Goal: Task Accomplishment & Management: Use online tool/utility

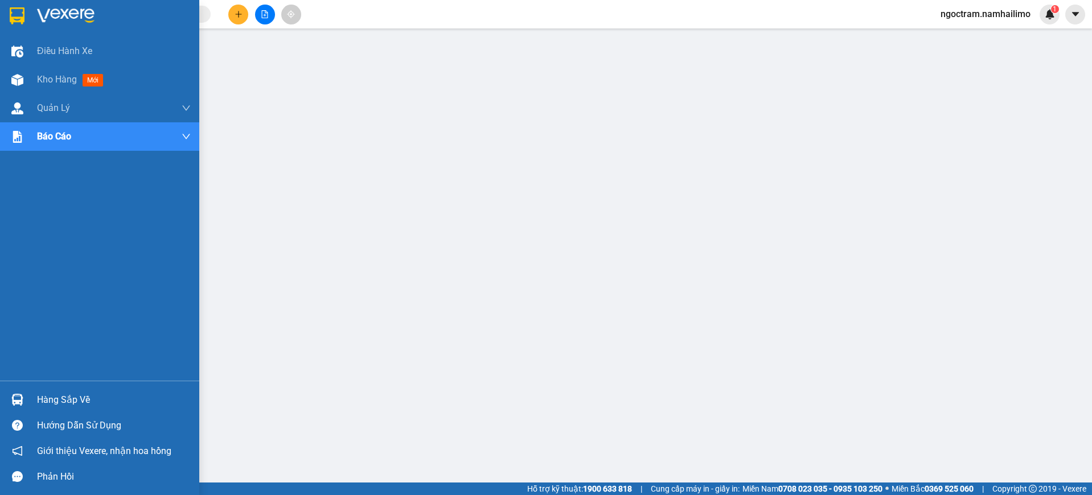
click at [21, 9] on img at bounding box center [17, 15] width 15 height 17
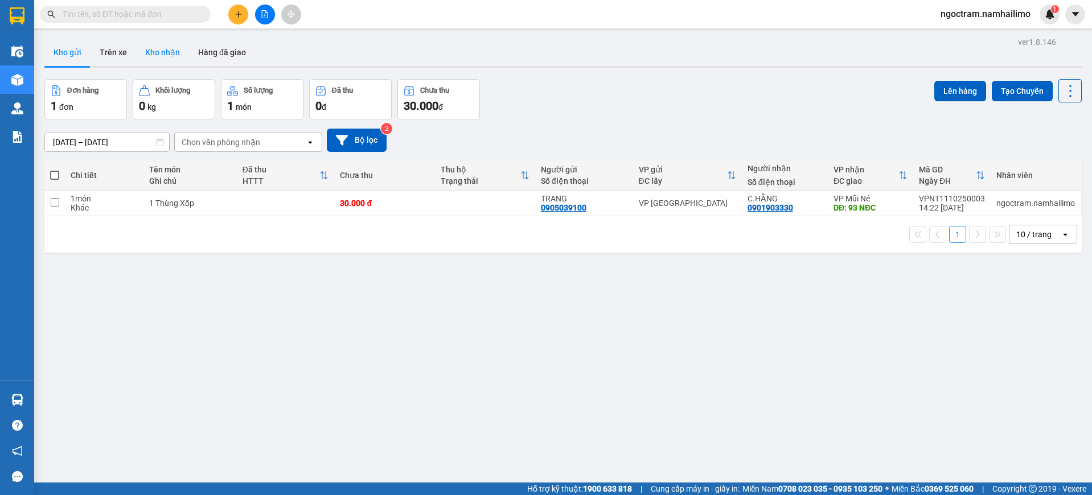
click at [174, 62] on button "Kho nhận" at bounding box center [162, 52] width 53 height 27
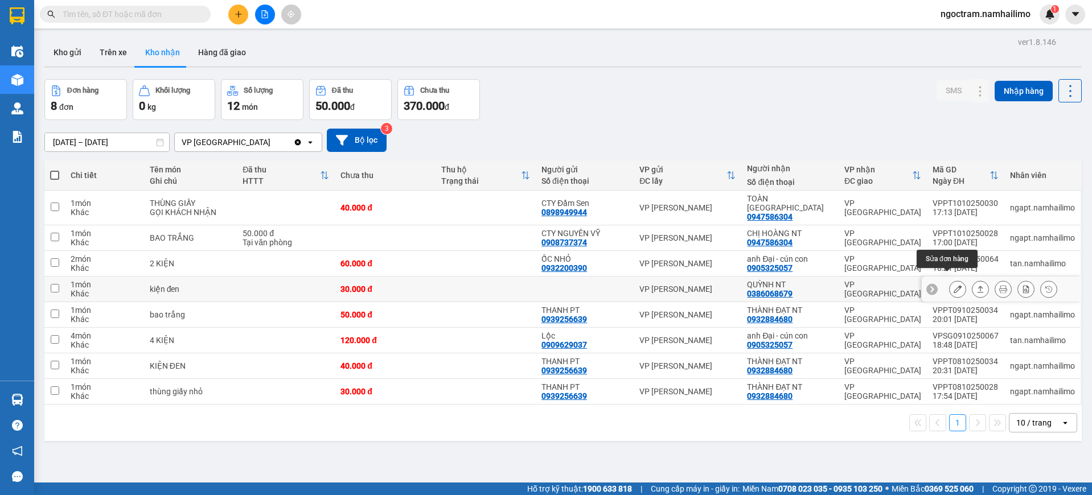
click at [949, 286] on button at bounding box center [957, 289] width 16 height 20
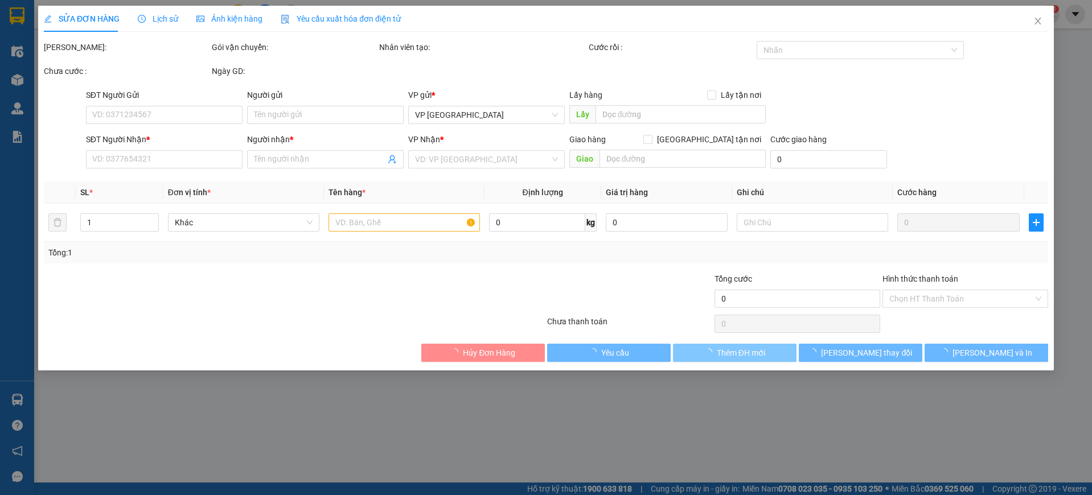
type input "0386068679"
type input "QUỲNH NT"
type input "30.000"
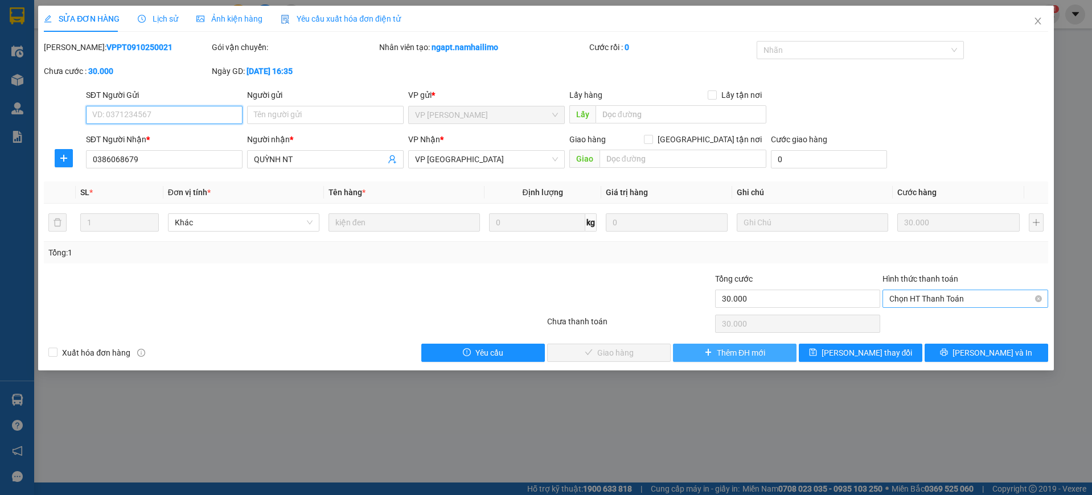
click at [992, 298] on span "Chọn HT Thanh Toán" at bounding box center [965, 298] width 152 height 17
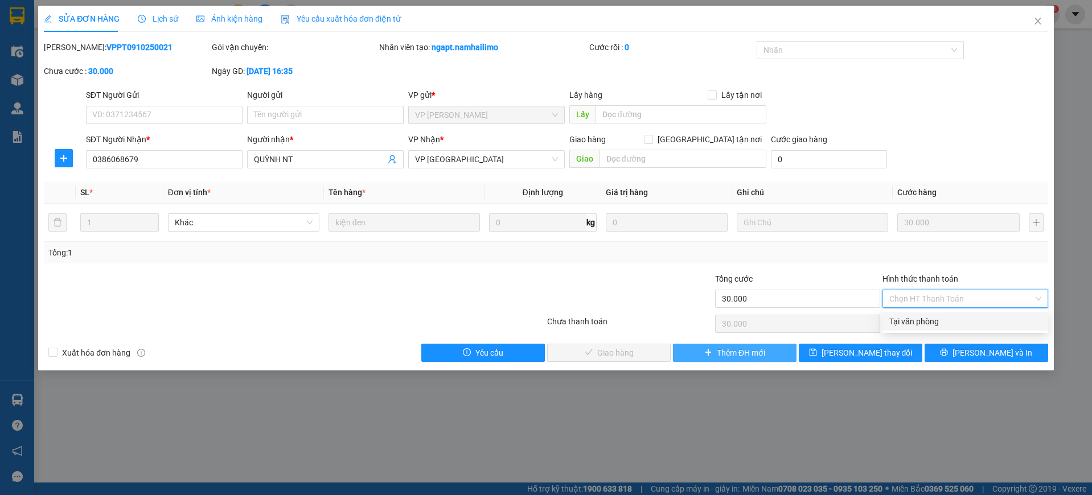
click at [949, 324] on div "Tại văn phòng" at bounding box center [965, 321] width 152 height 13
type input "0"
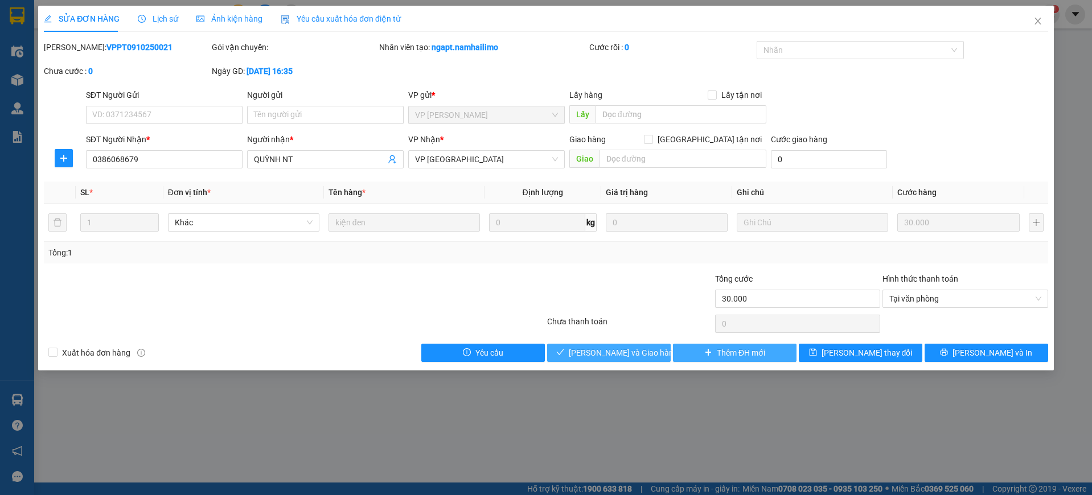
click at [585, 349] on span "[PERSON_NAME] và Giao hàng" at bounding box center [623, 353] width 109 height 13
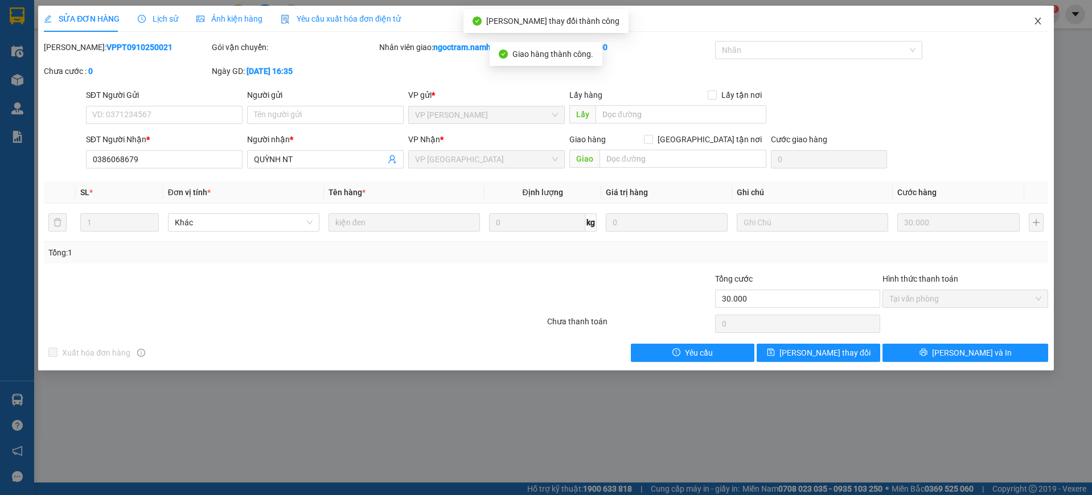
click at [1039, 18] on icon "close" at bounding box center [1037, 21] width 9 height 9
